Goal: Find specific page/section: Find specific page/section

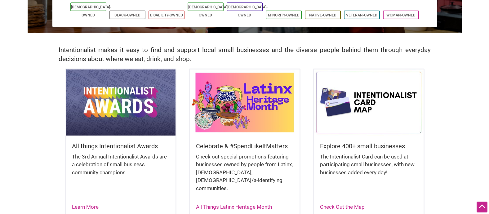
scroll to position [12, 0]
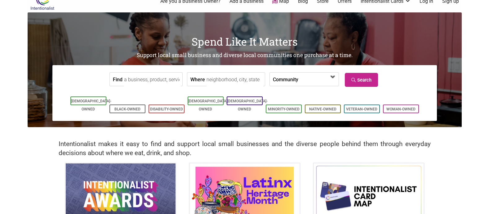
click at [312, 76] on span at bounding box center [316, 79] width 27 height 11
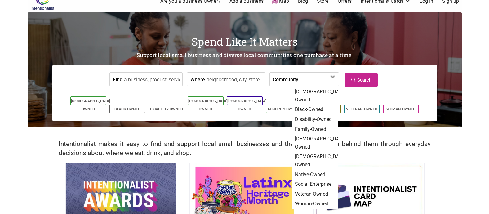
click at [215, 79] on input "Where" at bounding box center [235, 80] width 57 height 14
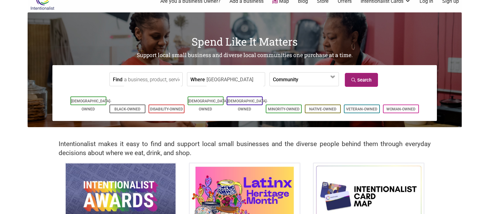
type input "South Lake Union"
click at [356, 78] on link "Search" at bounding box center [361, 80] width 33 height 14
click at [155, 79] on input "Find" at bounding box center [152, 80] width 57 height 14
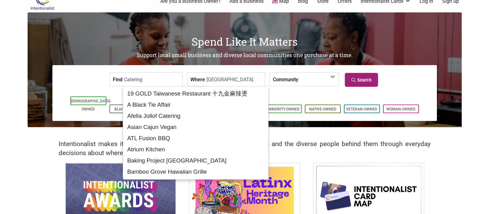
type input "Catering"
click at [356, 80] on link "Search" at bounding box center [361, 80] width 33 height 14
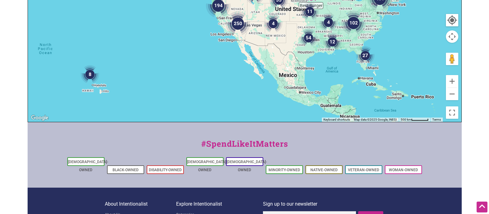
scroll to position [259, 0]
